Goal: Task Accomplishment & Management: Use online tool/utility

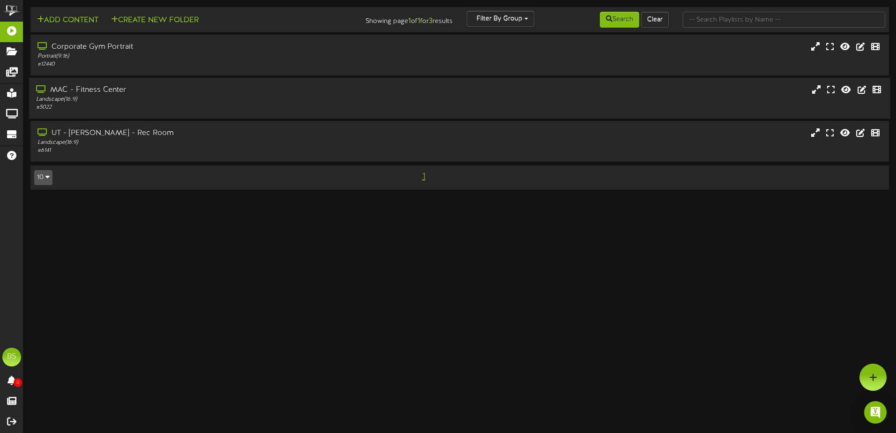
click at [274, 99] on div "Landscape ( 16:9 )" at bounding box center [208, 100] width 345 height 8
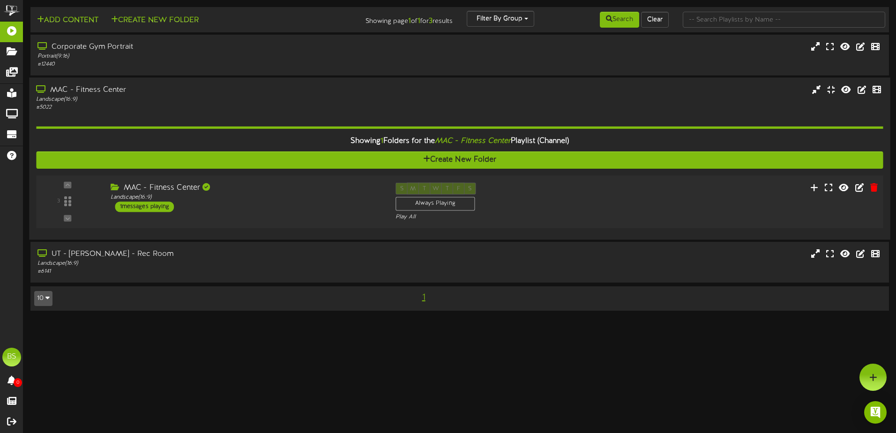
click at [754, 201] on div "3 ( 16:9" at bounding box center [460, 202] width 856 height 38
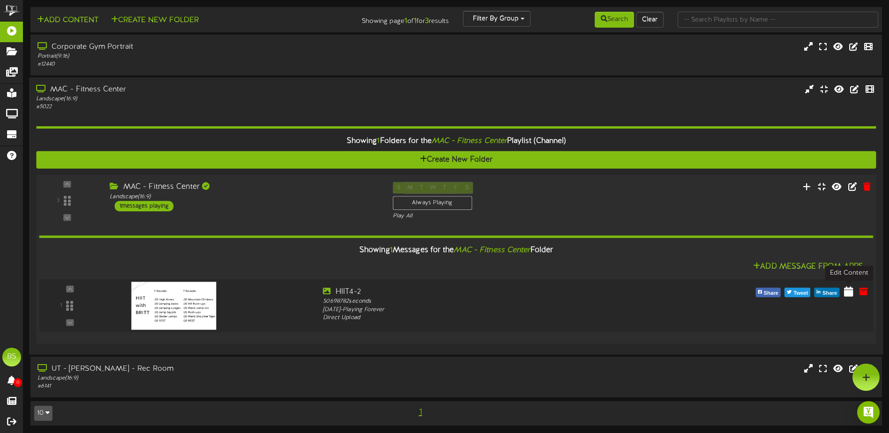
click at [851, 291] on icon at bounding box center [848, 291] width 9 height 10
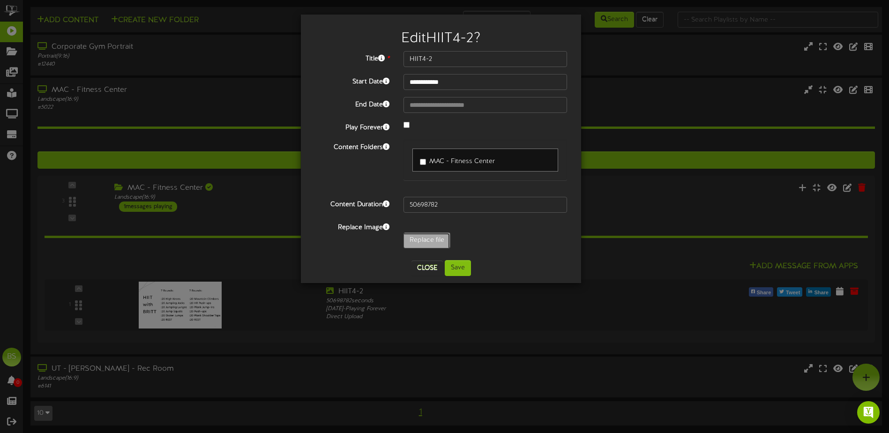
type input "**********"
type input "Weights5-16"
click at [464, 271] on button "Save" at bounding box center [458, 268] width 26 height 16
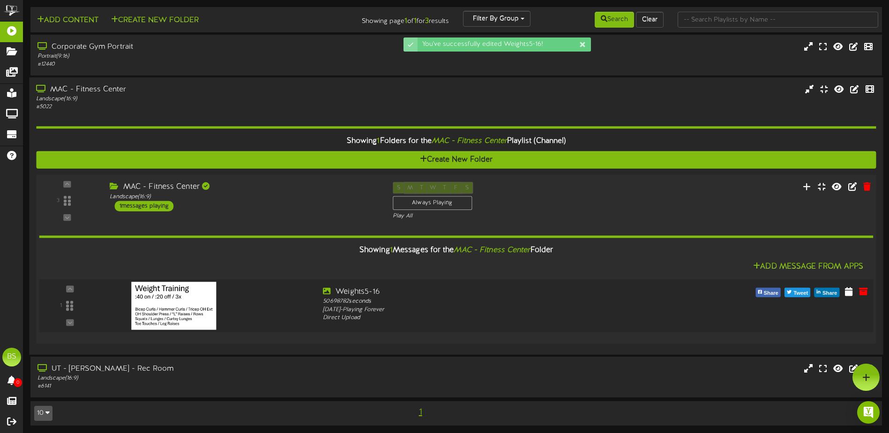
click at [174, 307] on img at bounding box center [173, 306] width 85 height 48
